Goal: Find specific page/section: Find specific page/section

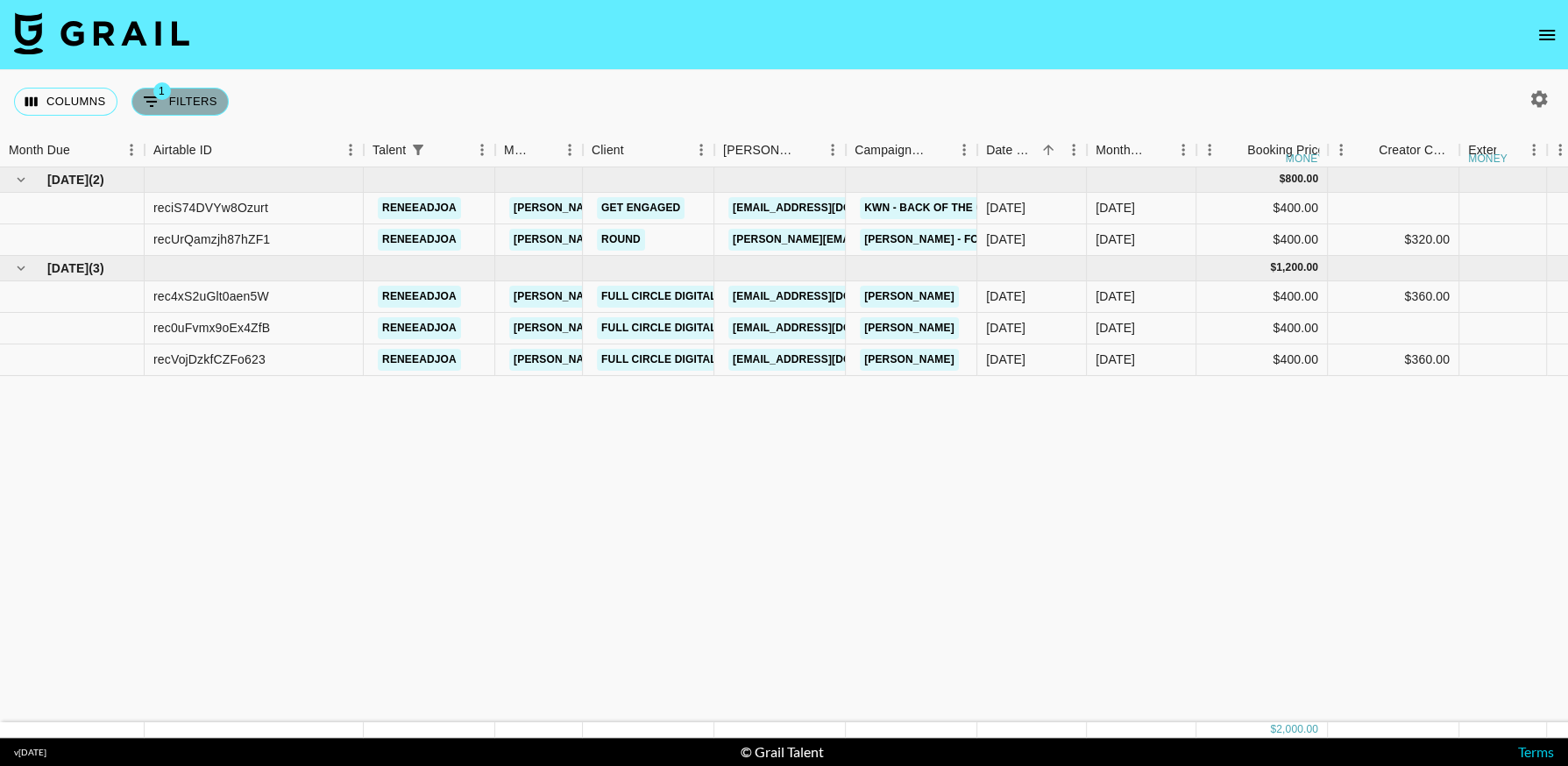
click at [203, 87] on button "1 Filters" at bounding box center [180, 101] width 97 height 28
select select "talentName"
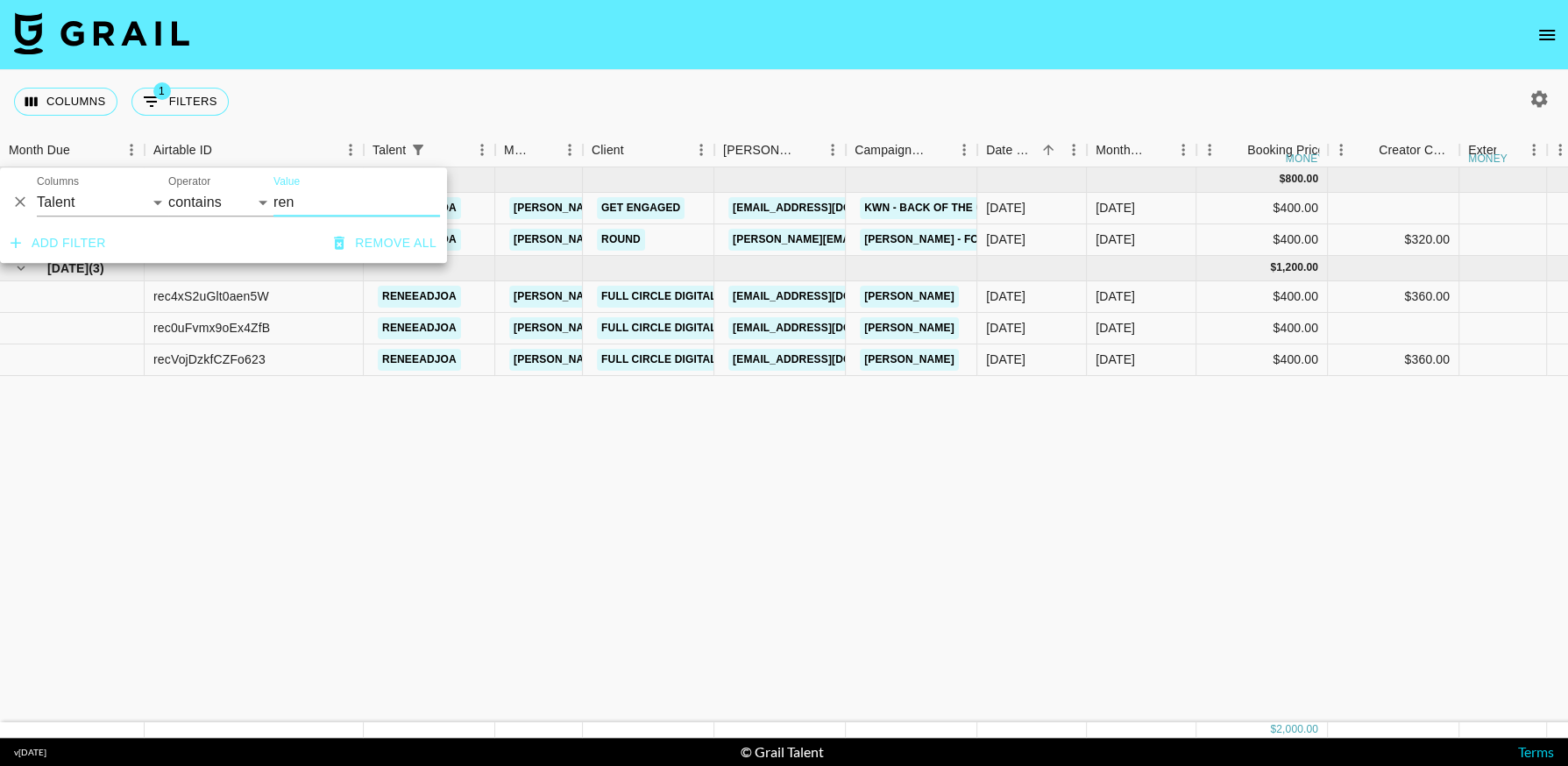
click at [16, 197] on icon "Delete" at bounding box center [20, 202] width 17 height 17
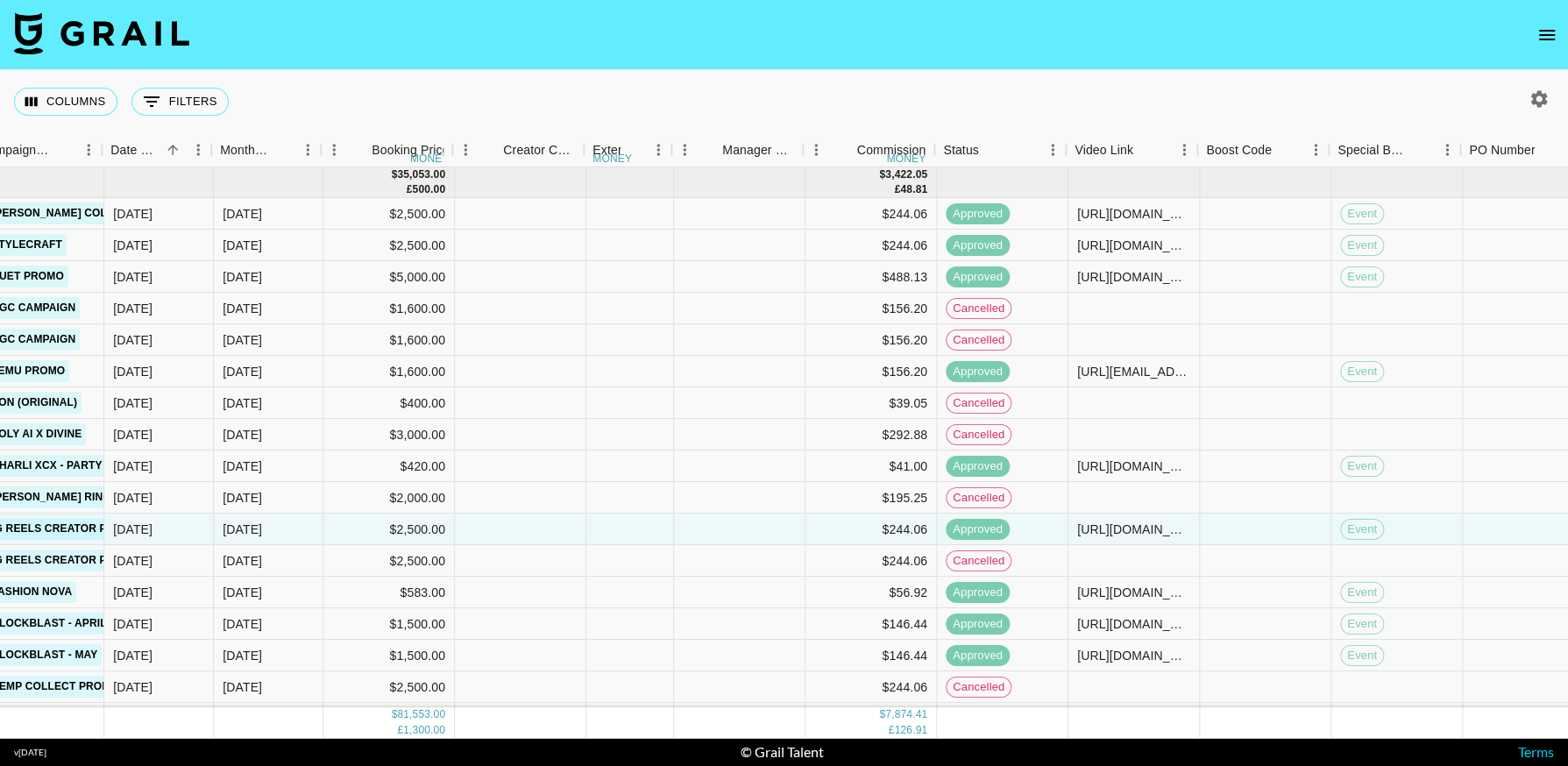
scroll to position [2, 875]
click at [1052, 150] on icon "Menu" at bounding box center [1053, 149] width 3 height 12
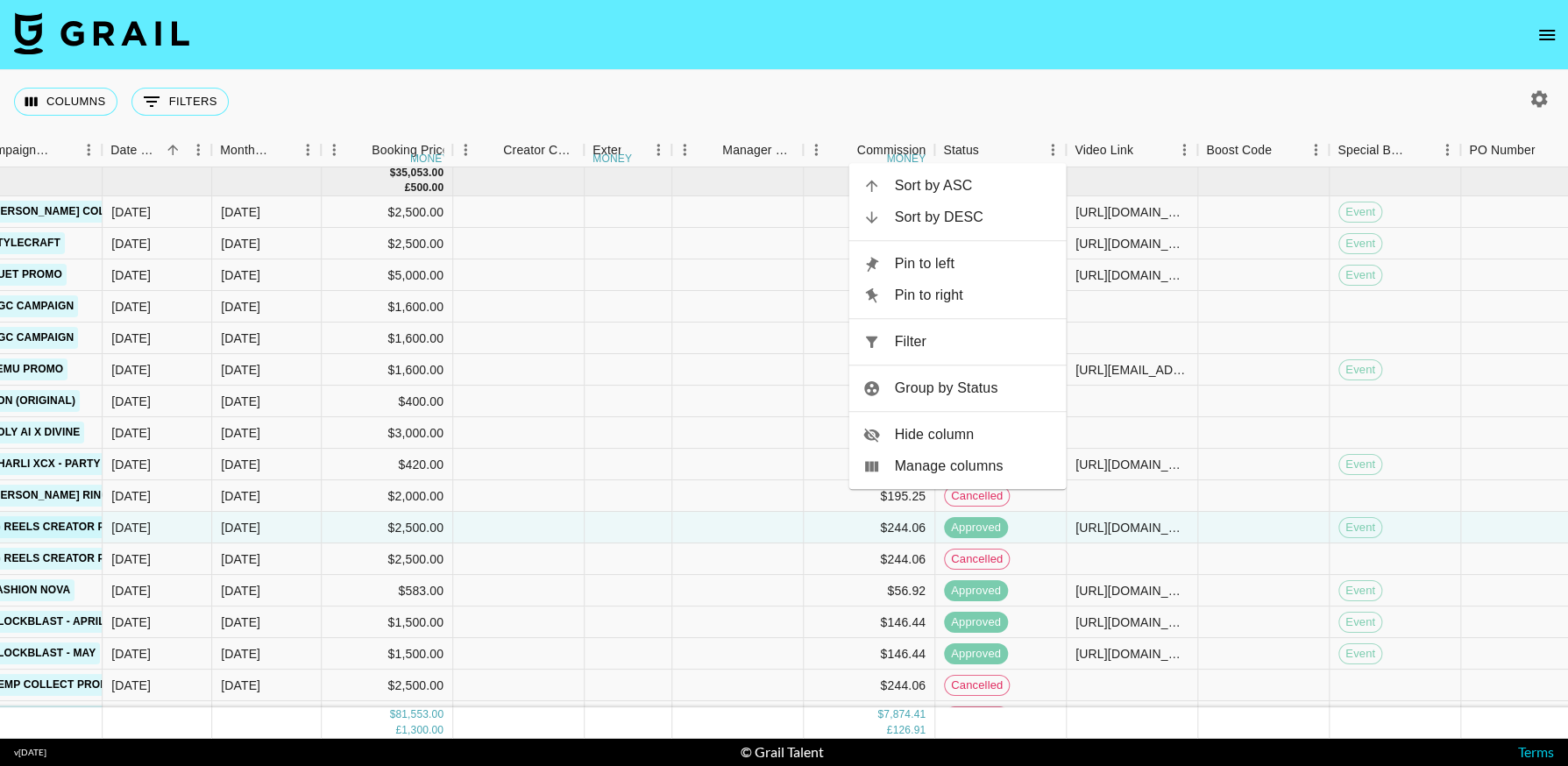
click at [982, 341] on span "Filter" at bounding box center [974, 342] width 158 height 21
select select "status"
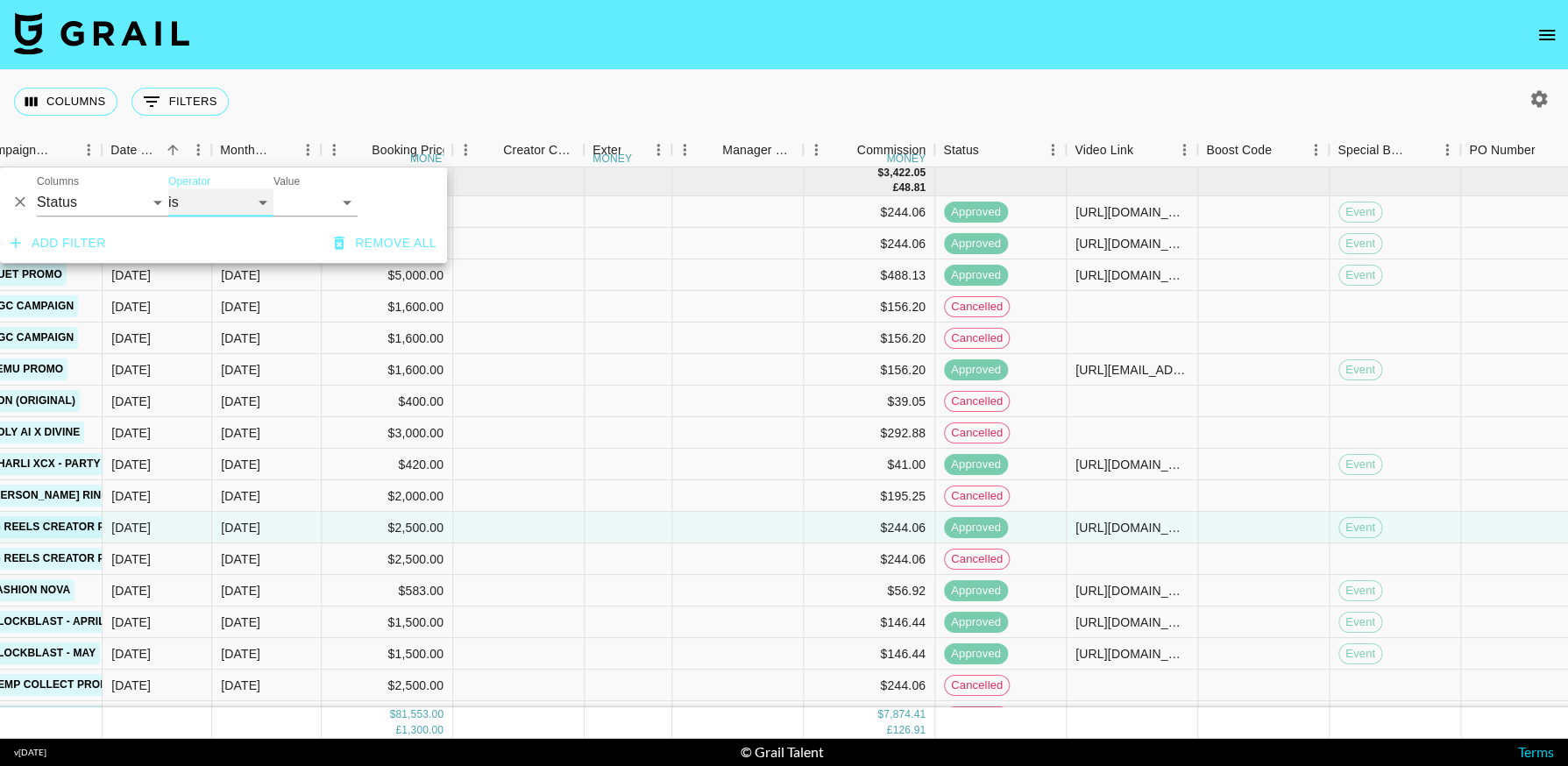
click at [221, 214] on select "is is not is any of is not any of" at bounding box center [221, 202] width 105 height 28
select select "not"
click at [168, 188] on select "is is not is any of is not any of" at bounding box center [221, 202] width 105 height 28
drag, startPoint x: 221, startPoint y: 214, endPoint x: 297, endPoint y: 204, distance: 76.7
click at [296, 204] on select "confirmed declined draft posted approved cancelled badDebt" at bounding box center [315, 202] width 84 height 28
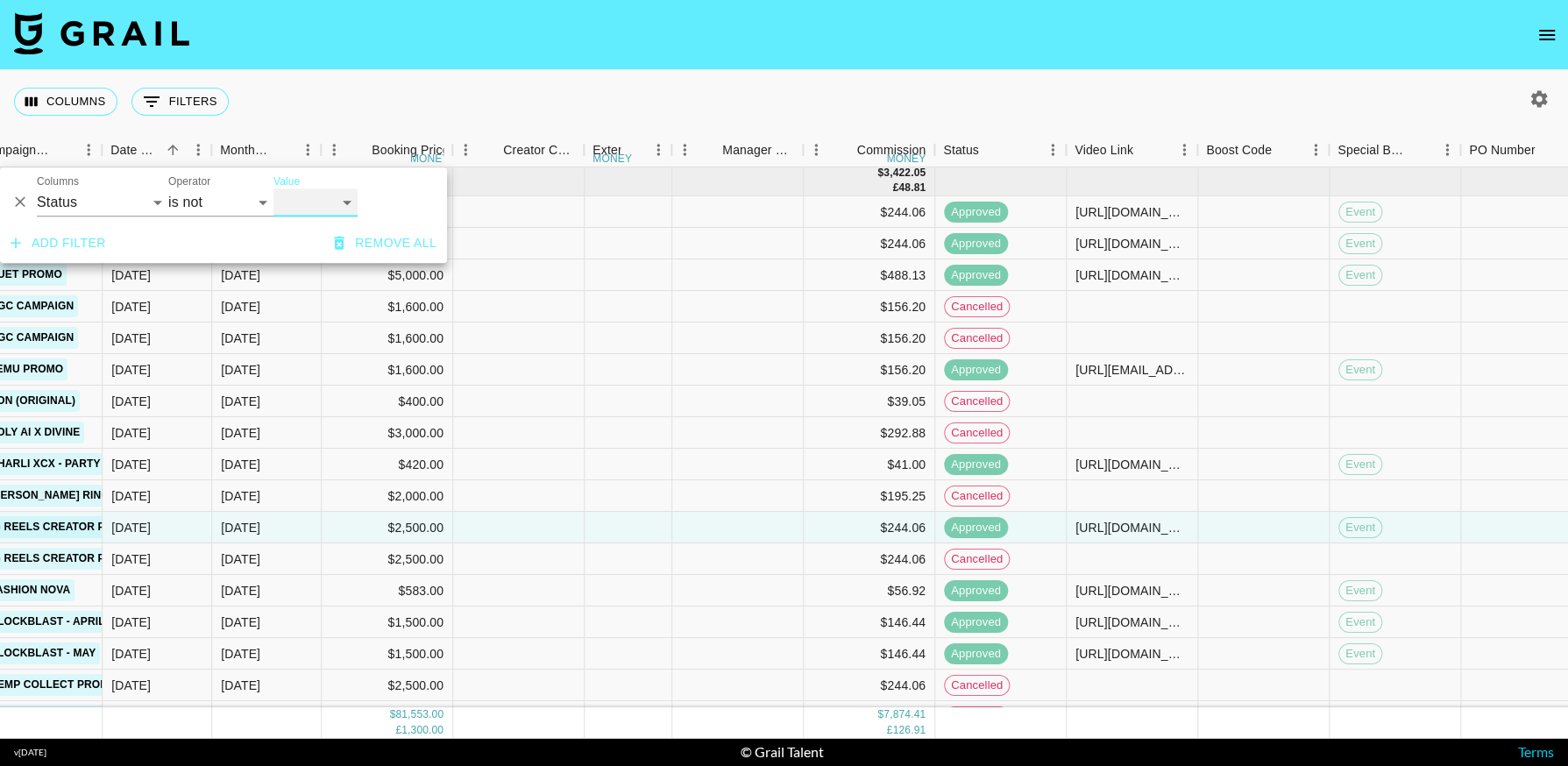
select select "cancelled"
click at [273, 188] on select "confirmed declined draft posted approved cancelled badDebt" at bounding box center [315, 202] width 84 height 28
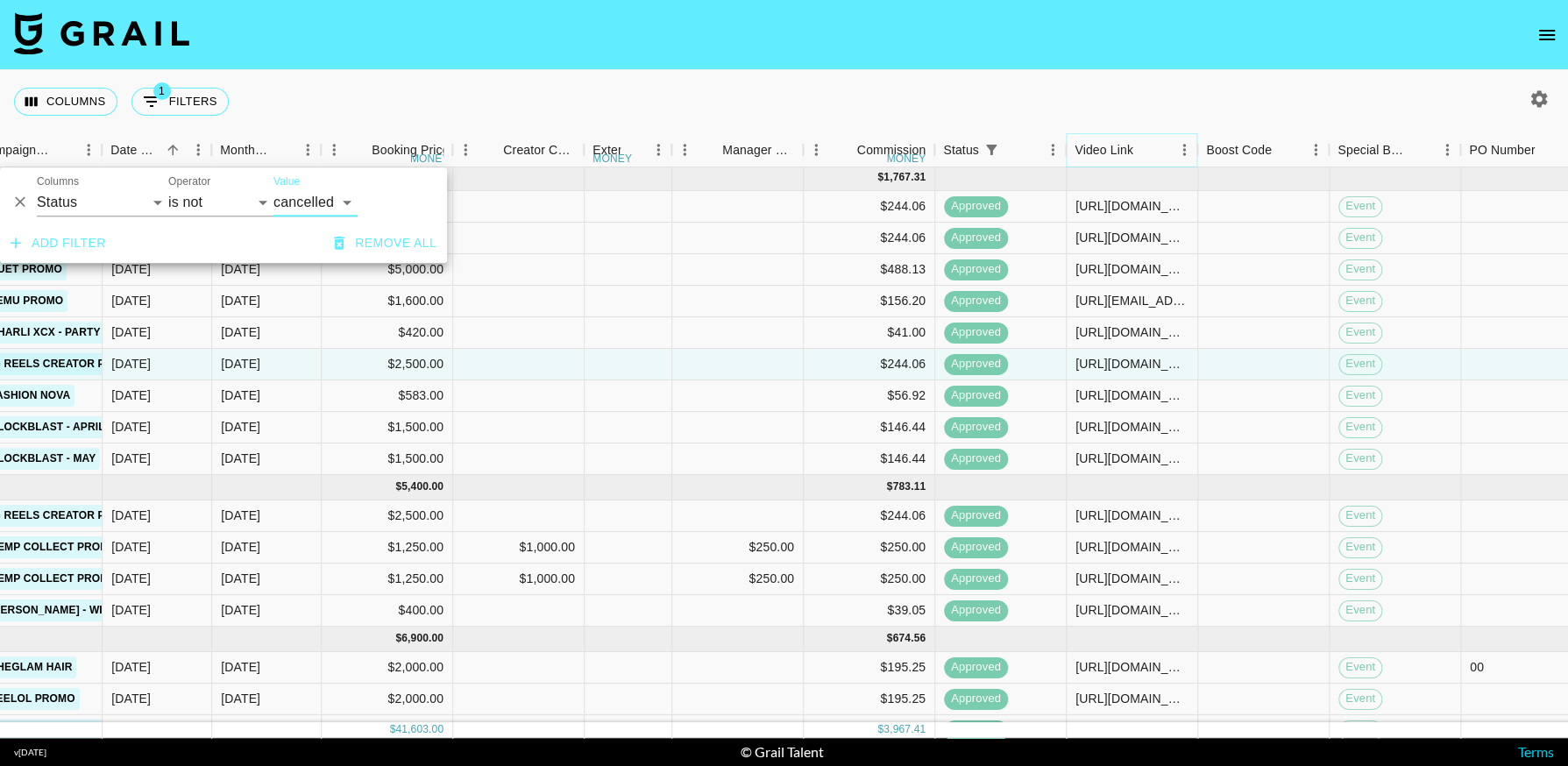
click at [1183, 154] on icon "Menu" at bounding box center [1184, 149] width 17 height 17
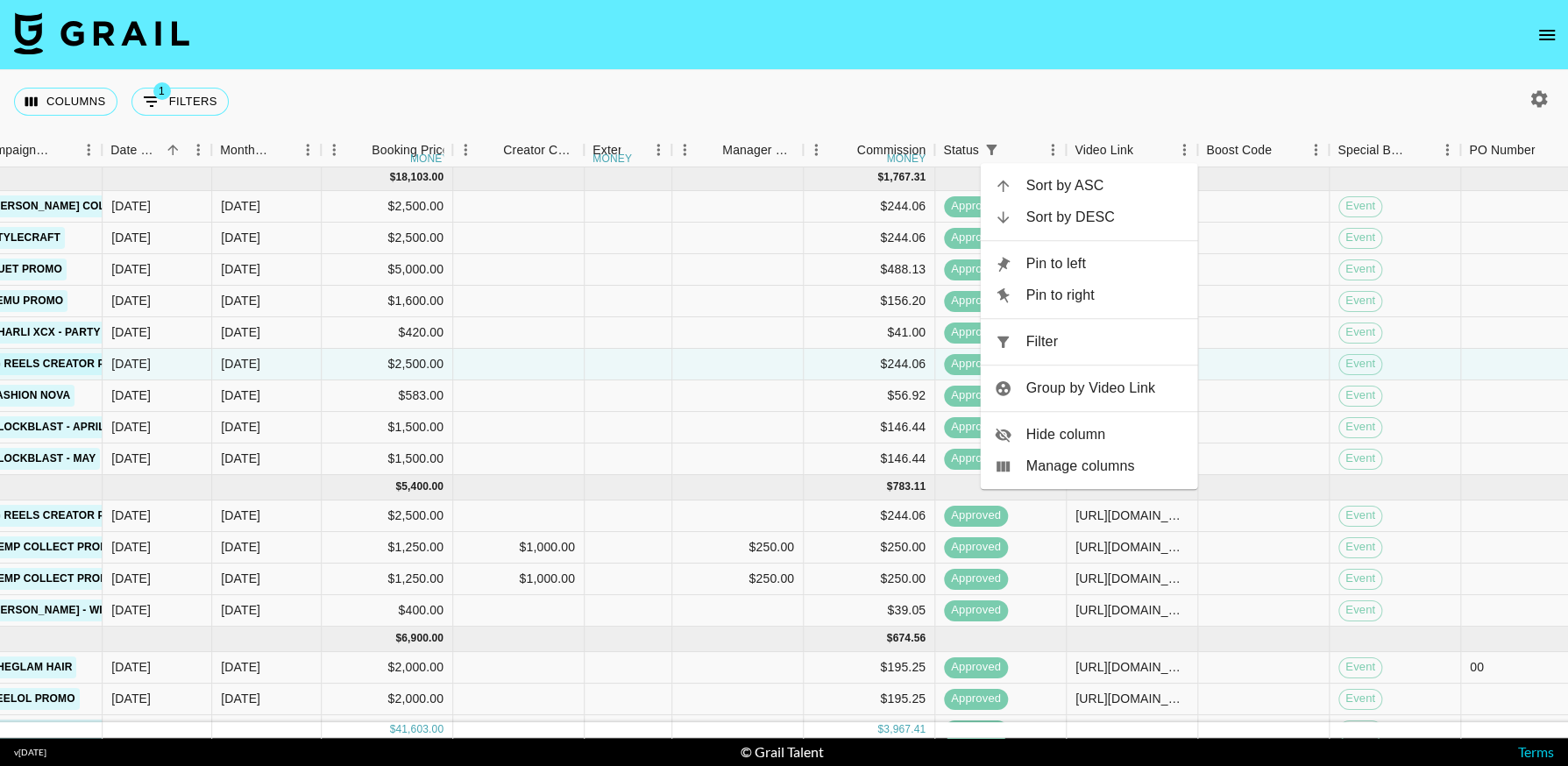
click at [1061, 339] on span "Filter" at bounding box center [1106, 342] width 158 height 21
select select "status"
select select "not"
select select "cancelled"
select select "videoLink"
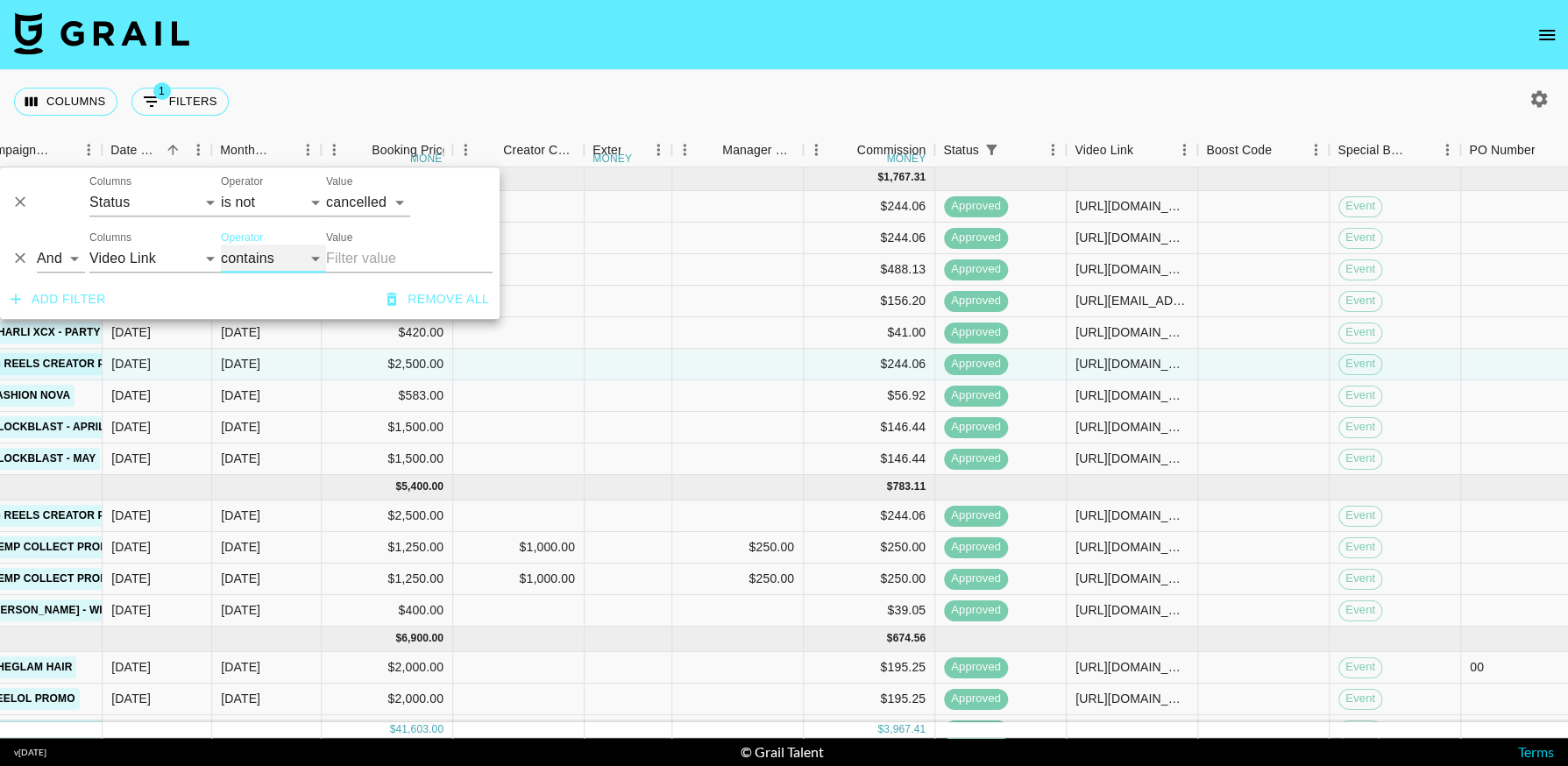
click at [240, 258] on select "contains equals starts with ends with is empty is not empty is any of" at bounding box center [273, 258] width 105 height 28
select select "isEmpty"
click at [221, 244] on select "contains equals starts with ends with is empty is not empty is any of" at bounding box center [273, 258] width 105 height 28
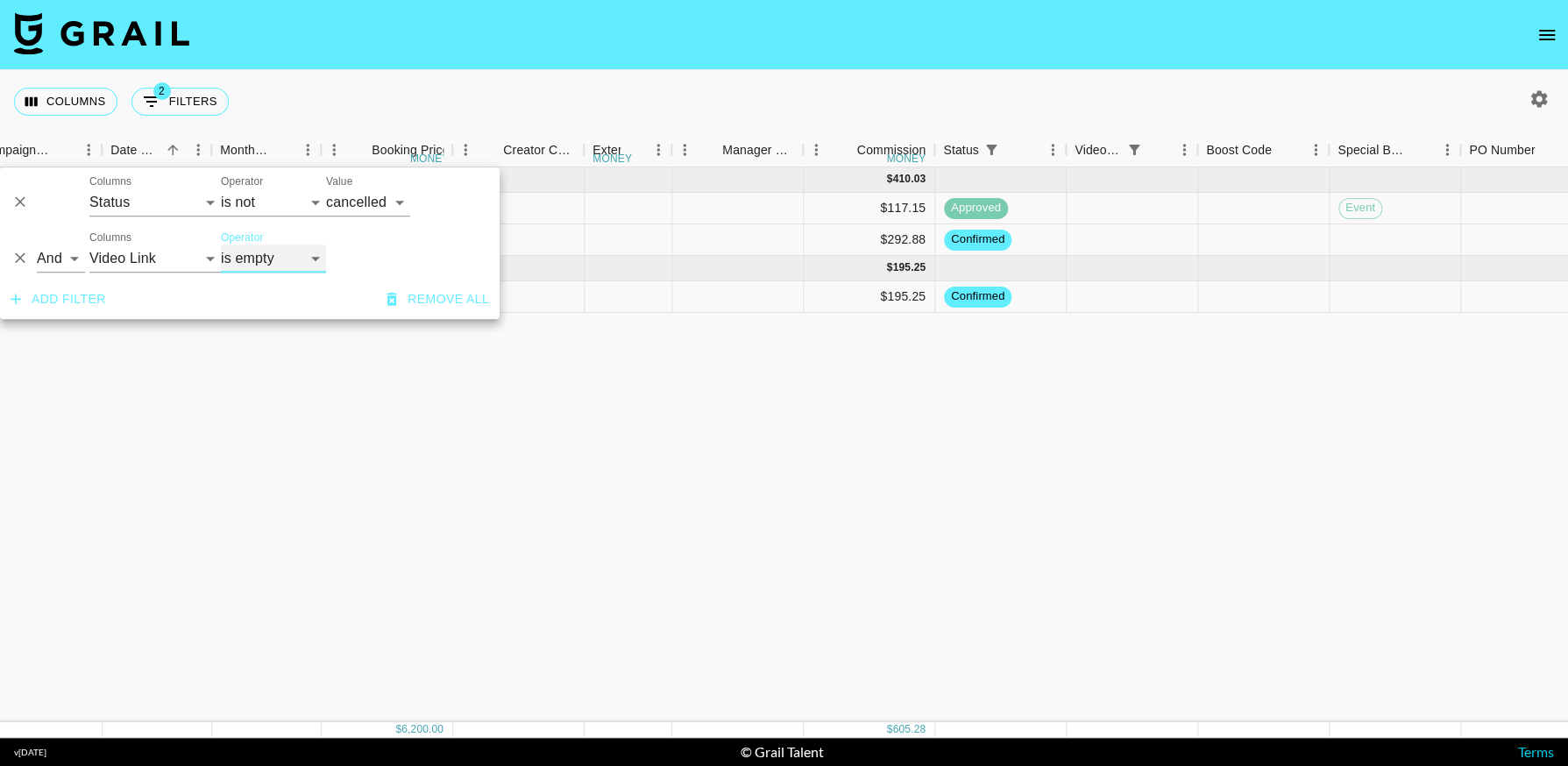
scroll to position [0, 875]
click at [1251, 490] on div "[DATE] ( 2 ) $ 4,200.00 $ 410.03 recRB1nO3iRRiR8wX anaisha.torres [EMAIL_ADDRES…" at bounding box center [854, 444] width 3459 height 555
